Goal: Task Accomplishment & Management: Manage account settings

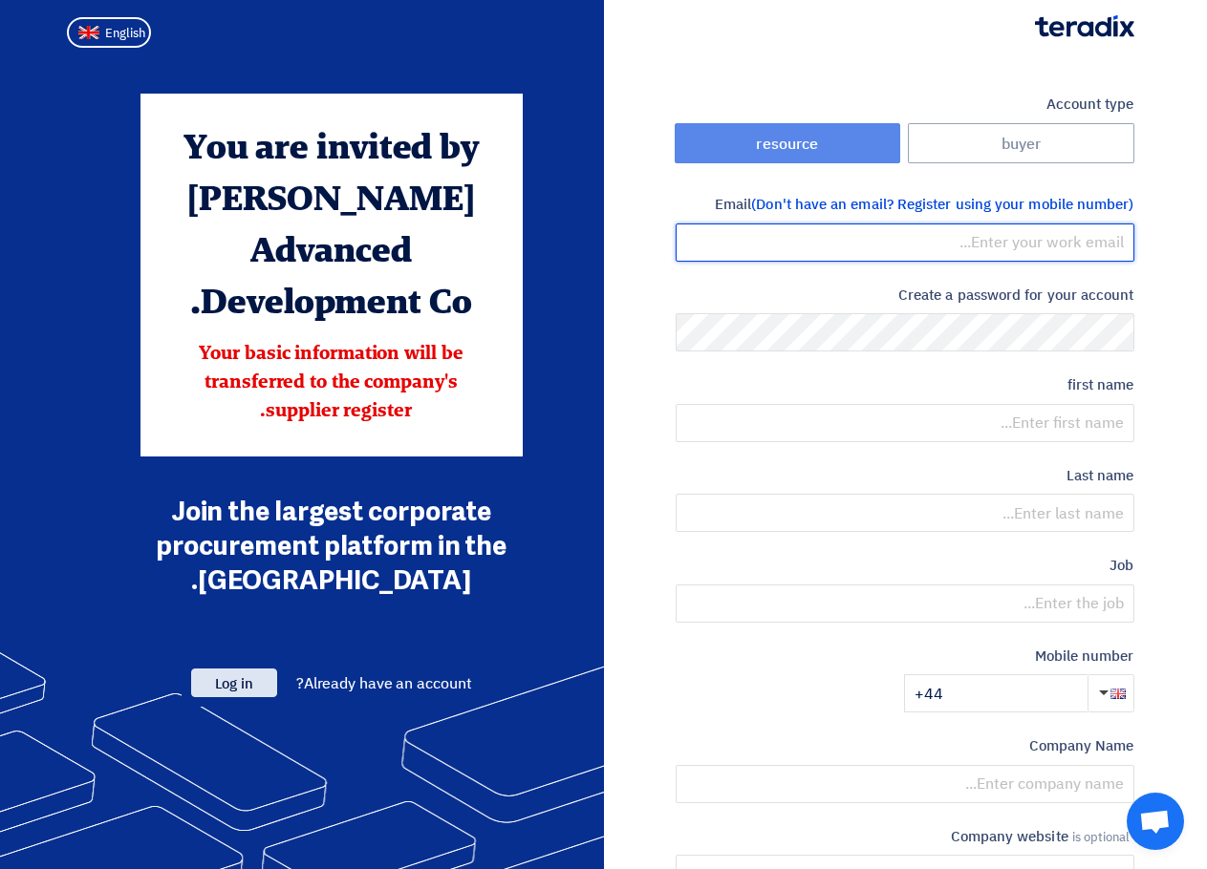
type input "[PERSON_NAME][EMAIL_ADDRESS][DOMAIN_NAME]"
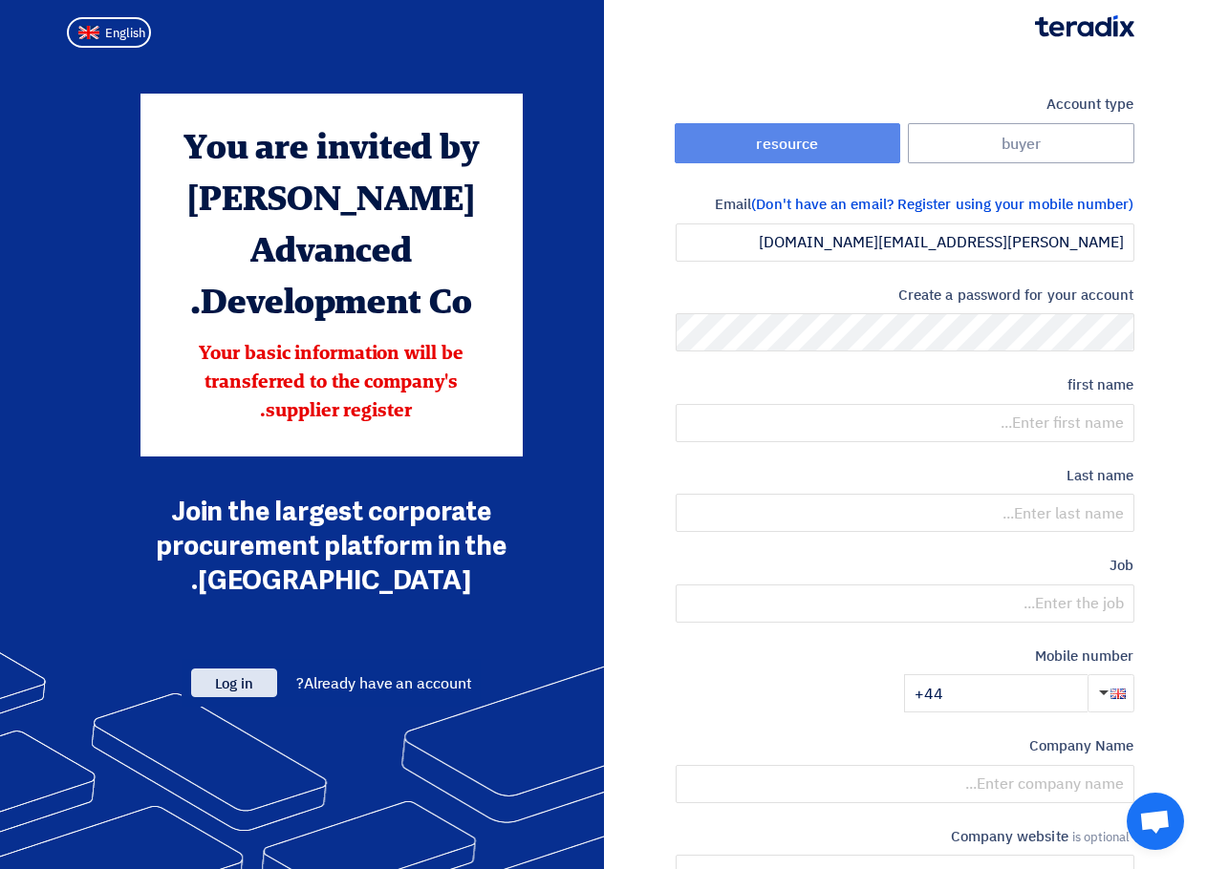
click at [238, 674] on font "Log in" at bounding box center [234, 684] width 38 height 21
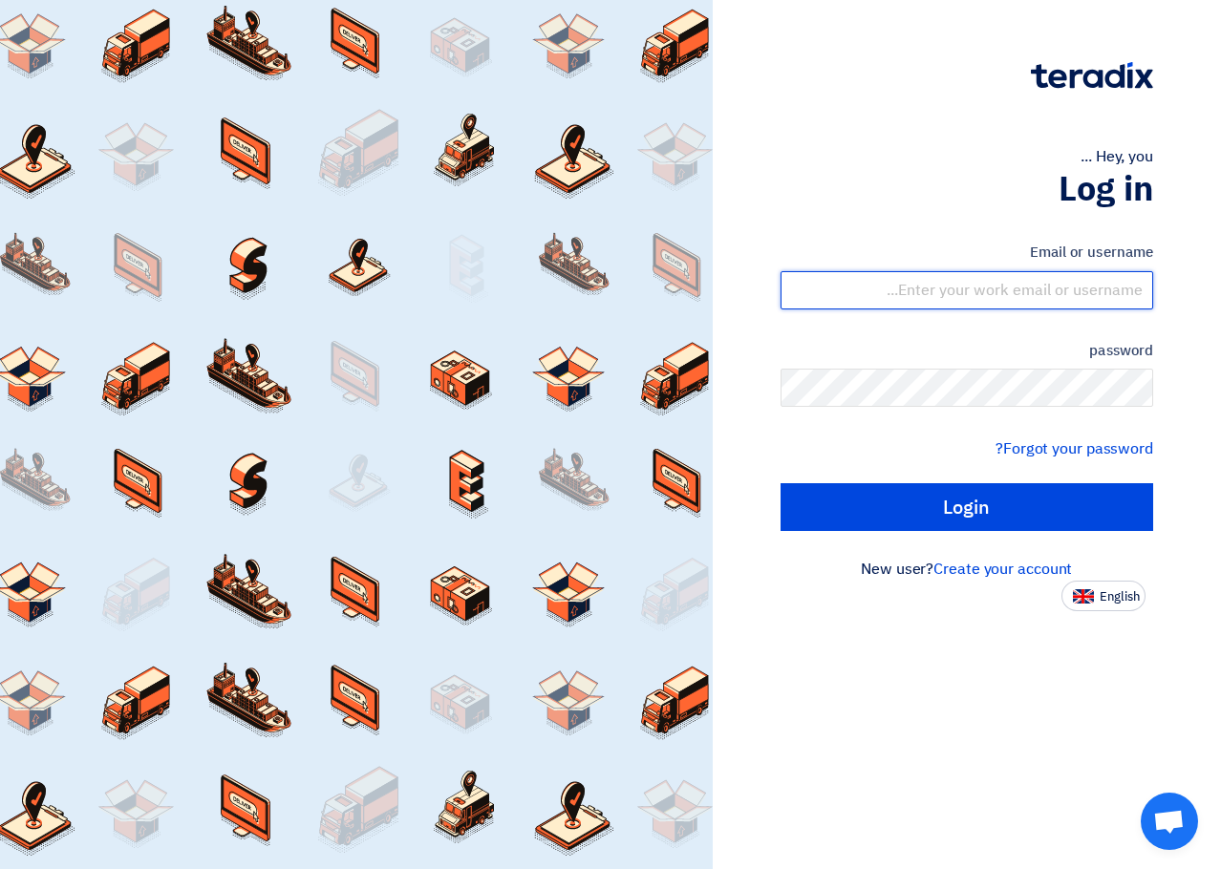
type input "[PERSON_NAME][EMAIL_ADDRESS][DOMAIN_NAME]"
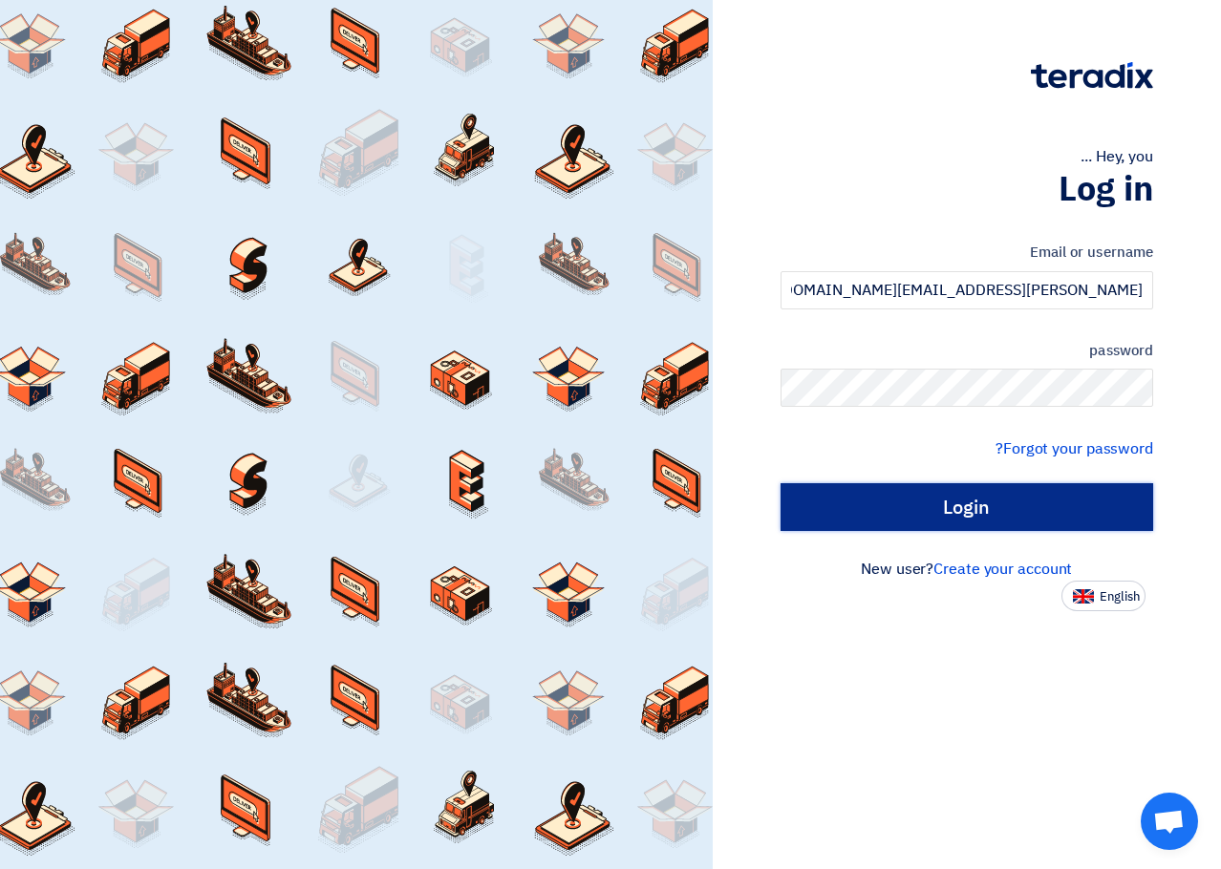
click at [996, 505] on input "Login" at bounding box center [968, 507] width 374 height 48
type input "Sign in"
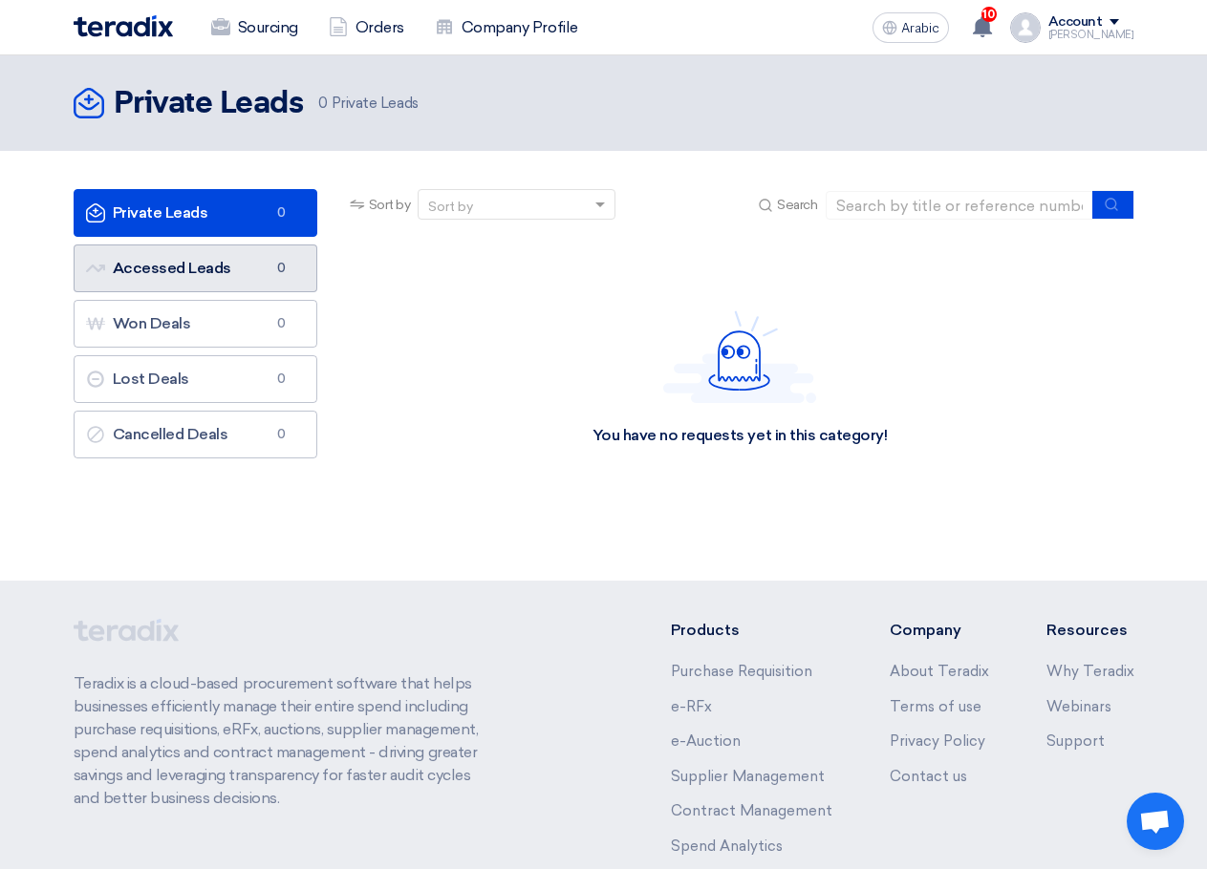
click at [234, 253] on link "Accessed Leads Accessed Leads 0" at bounding box center [196, 269] width 244 height 48
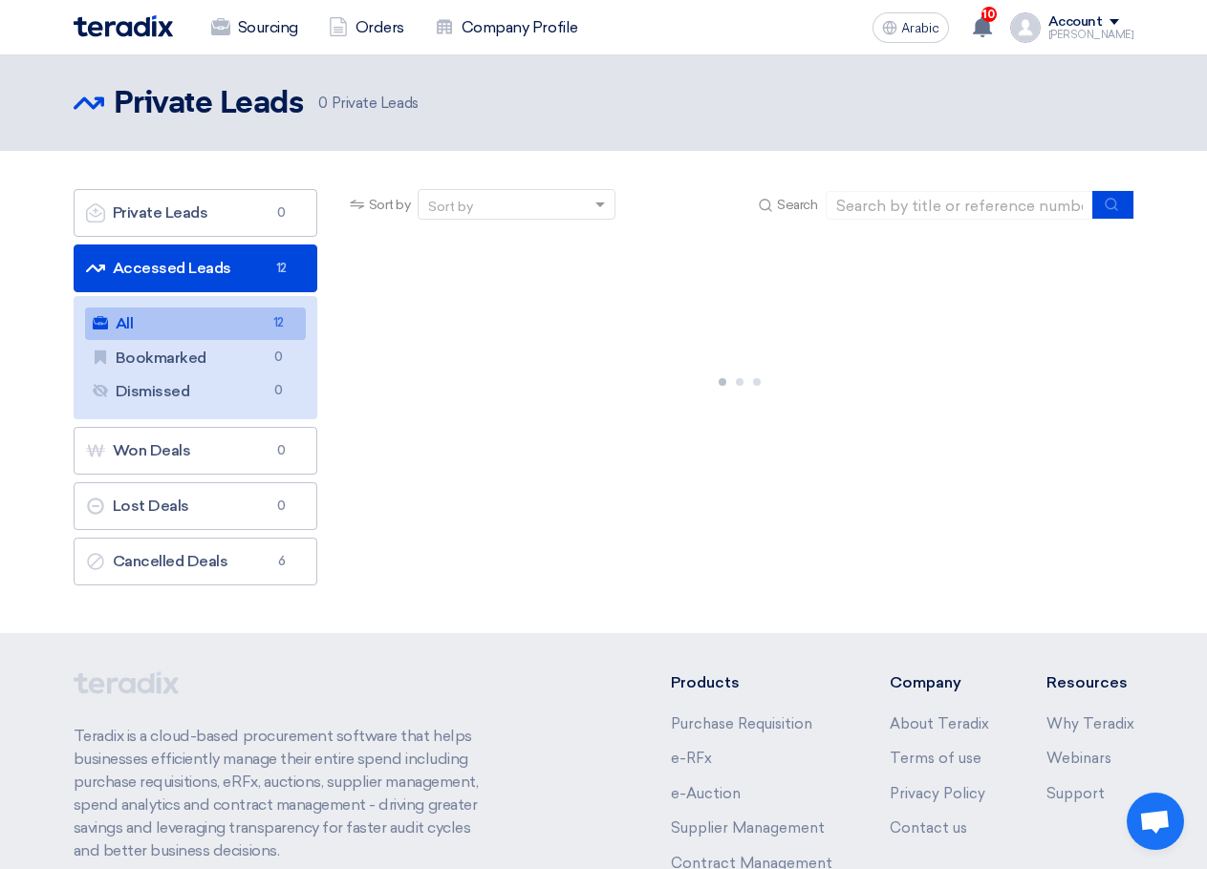
click at [168, 326] on link "All All 12" at bounding box center [195, 324] width 221 height 32
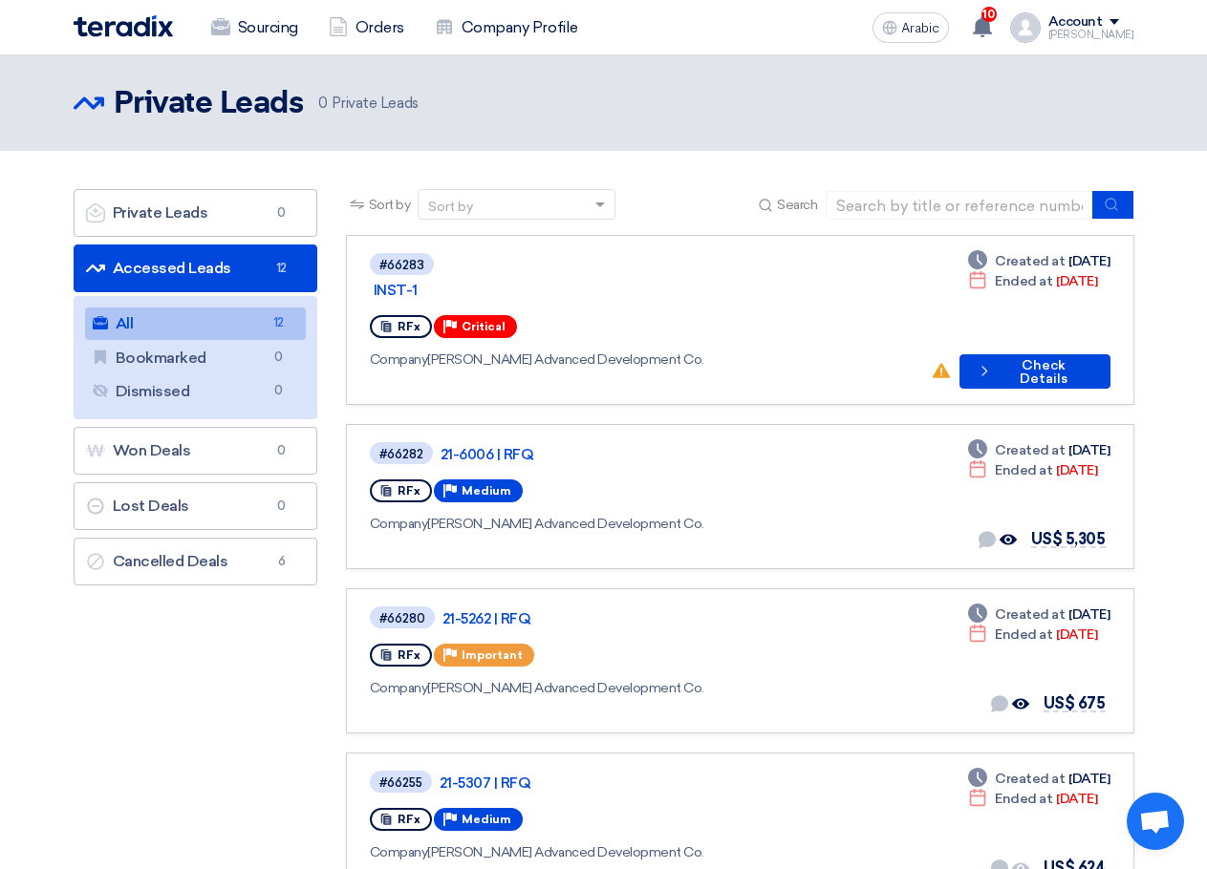
click at [583, 115] on div "Accessed Leads Private Leads 0 Private Leads" at bounding box center [604, 103] width 1060 height 38
click at [501, 75] on header "Accessed Leads Private Leads 0 Private Leads" at bounding box center [603, 103] width 1207 height 96
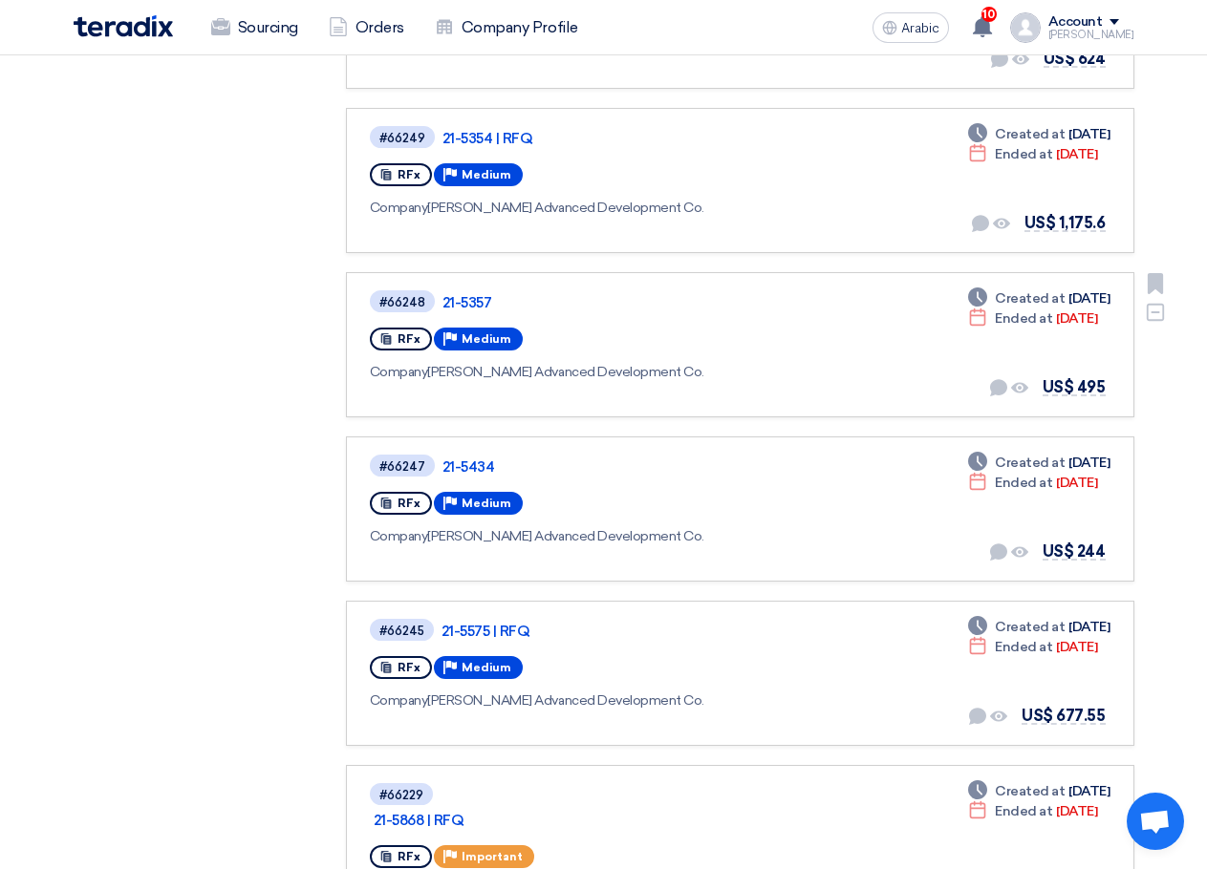
scroll to position [955, 0]
